Goal: Information Seeking & Learning: Understand process/instructions

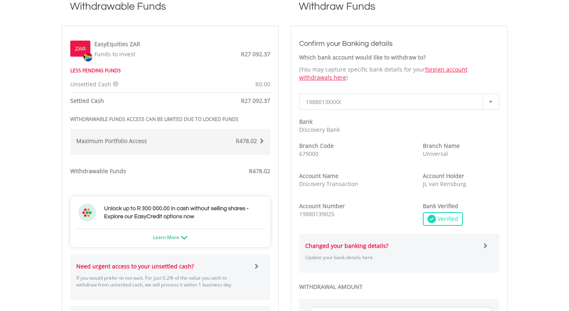
scroll to position [242, 0]
click at [114, 83] on icon at bounding box center [116, 85] width 6 height 6
click at [183, 96] on div "ZAR EasyEquities ZAR Funds to invest R27 092.37 LESS PENDING FUNDS Unsettled Ca…" at bounding box center [170, 219] width 200 height 368
click at [211, 143] on div "R478.02" at bounding box center [220, 142] width 100 height 10
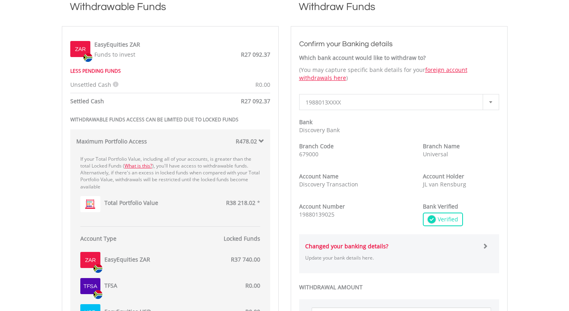
click at [211, 143] on div "R478.02" at bounding box center [220, 142] width 100 height 10
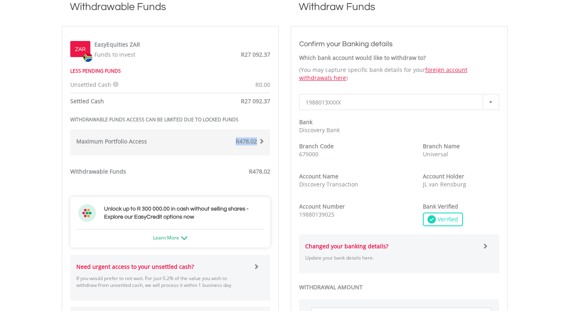
click at [211, 143] on div "R478.02" at bounding box center [220, 142] width 100 height 10
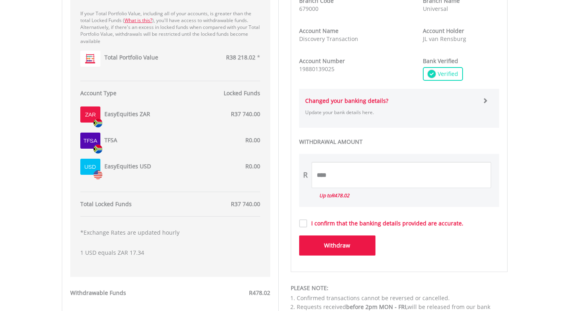
scroll to position [389, 0]
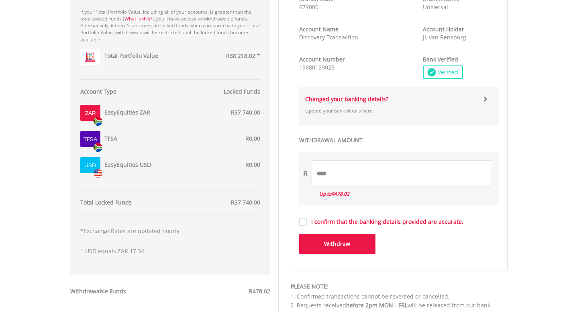
drag, startPoint x: 211, startPoint y: 143, endPoint x: 250, endPoint y: 97, distance: 59.9
click at [250, 97] on div "Account Type Locked Funds" at bounding box center [170, 94] width 192 height 12
click at [250, 96] on div "Account Type Locked Funds" at bounding box center [170, 94] width 192 height 12
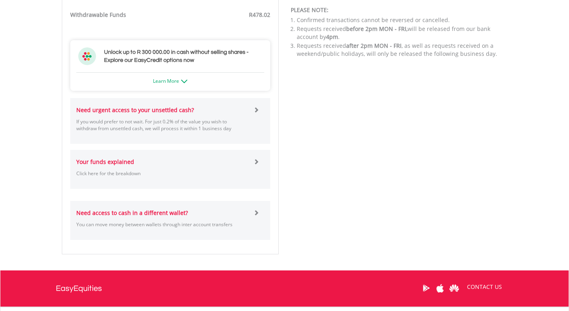
scroll to position [666, 0]
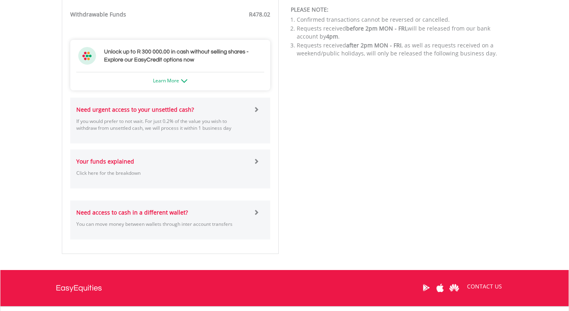
click at [126, 157] on div "Your funds explained Click here for the breakdown Funds to Invest Available fun…" at bounding box center [170, 168] width 200 height 39
click at [244, 170] on p "Click here for the breakdown" at bounding box center [162, 173] width 172 height 7
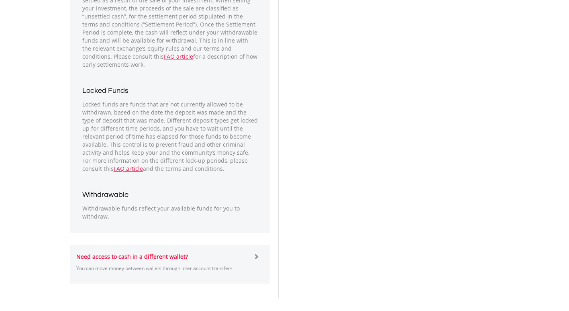
scroll to position [910, 0]
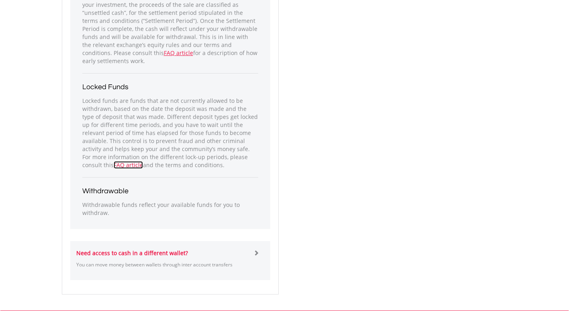
click at [114, 164] on link "FAQ article" at bounding box center [128, 165] width 29 height 8
